Goal: Task Accomplishment & Management: Use online tool/utility

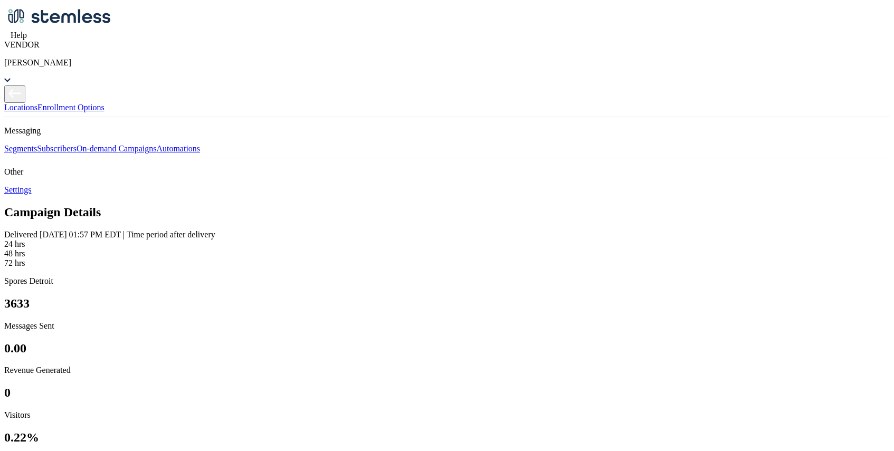
scroll to position [66, 0]
click at [77, 153] on link "On-demand Campaigns" at bounding box center [117, 148] width 80 height 9
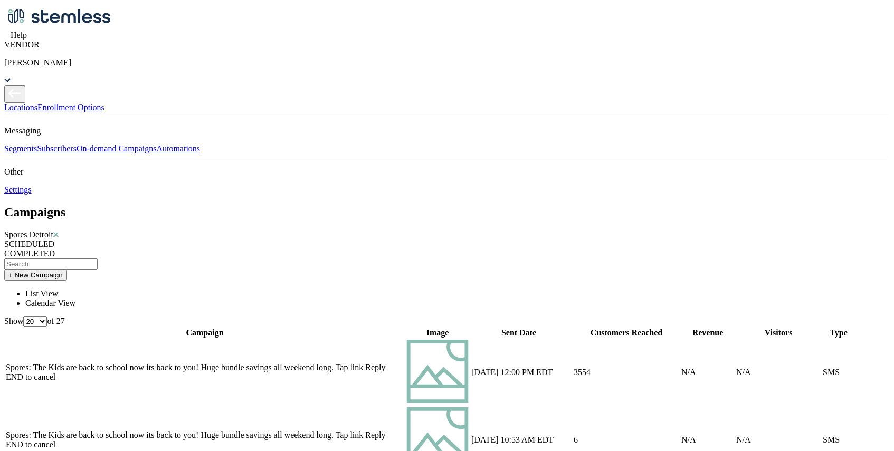
click at [67, 270] on button "+ New Campaign" at bounding box center [35, 275] width 63 height 11
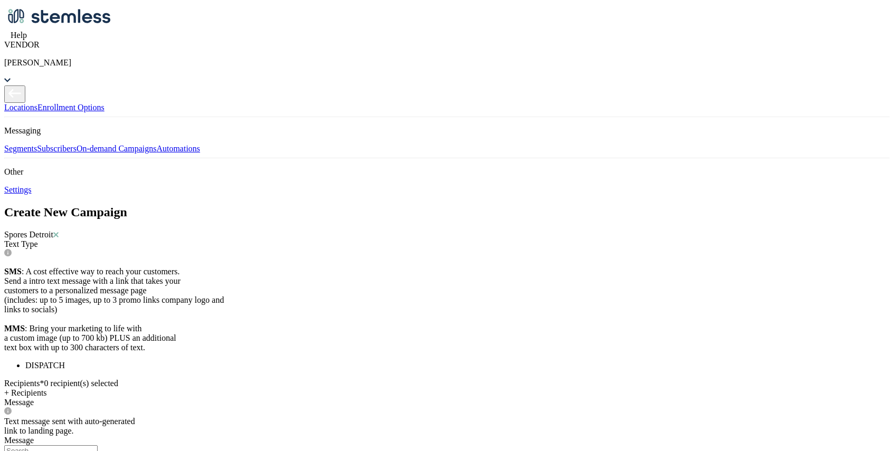
paste textarea "TRIPPY [DATE] SALE TILL 8pm" 1 DAY ONLY DON'T MISS THESE DEALS!"
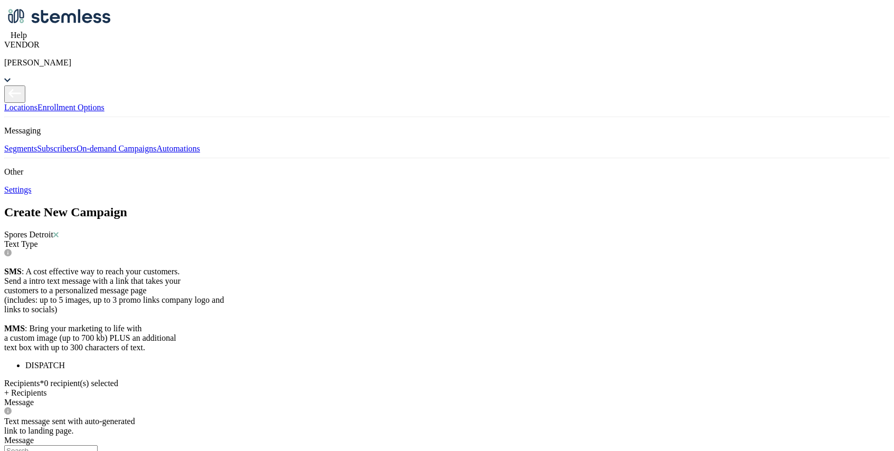
type textarea "SPORES: TRIPPY [DATE] SALE TILL 8pm! 1 DAY ONLY DON'T MISS THESE DEALS! Tap lin…"
